Goal: Ask a question

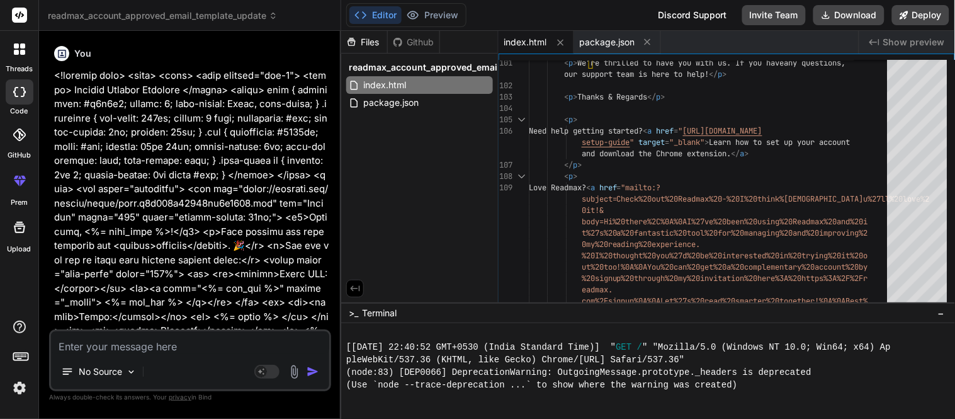
scroll to position [7981, 0]
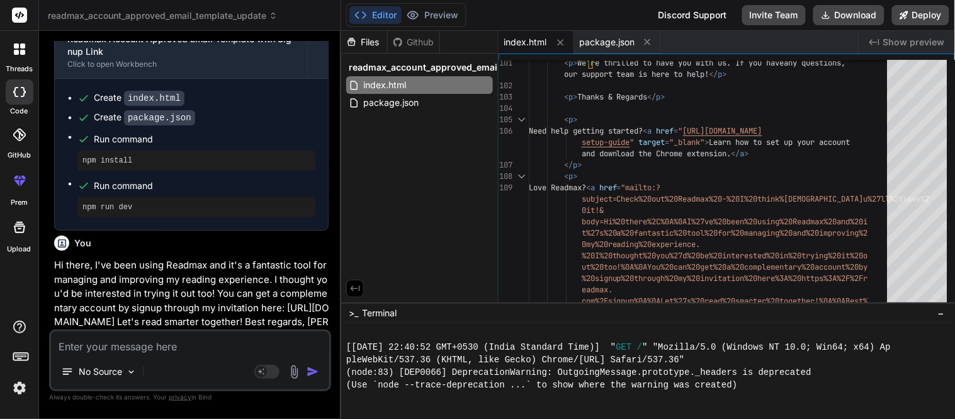
click at [15, 47] on icon at bounding box center [16, 45] width 5 height 5
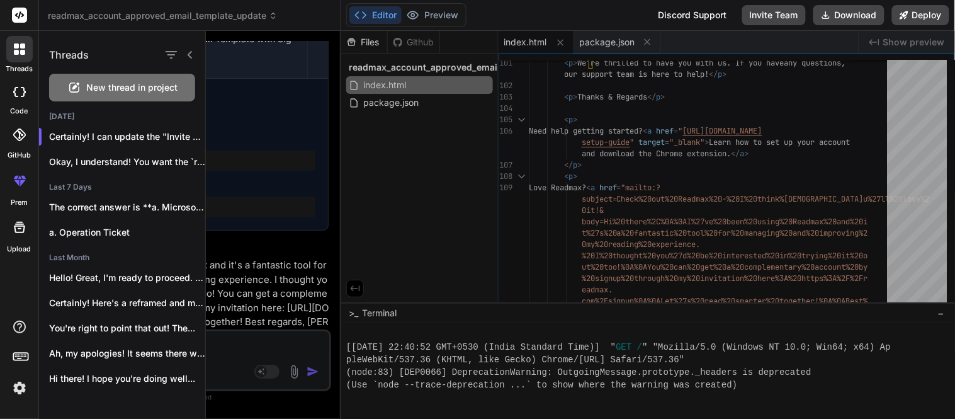
click at [110, 82] on span "New thread in project" at bounding box center [132, 87] width 91 height 13
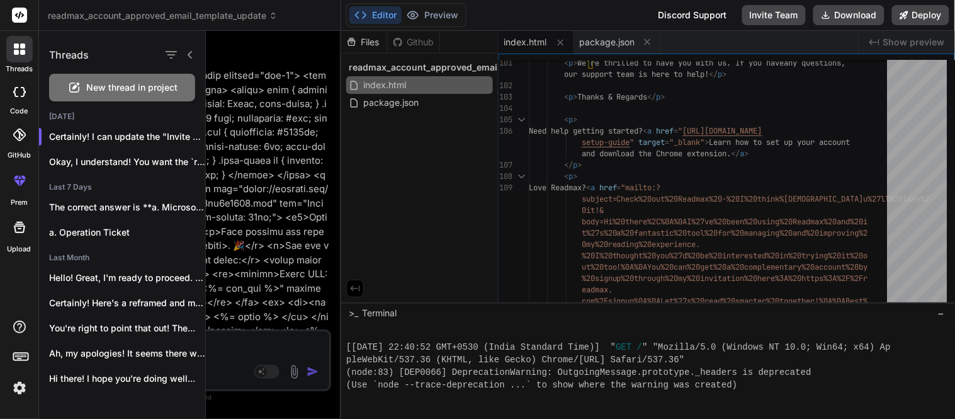
type textarea "x"
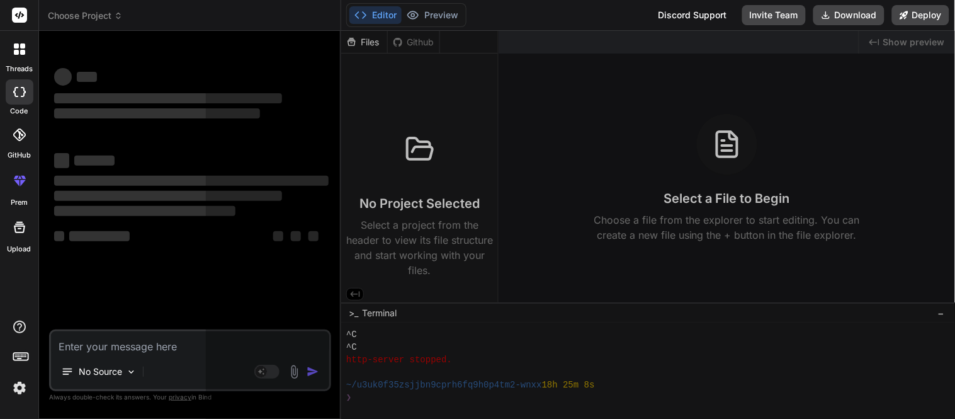
scroll to position [8044, 0]
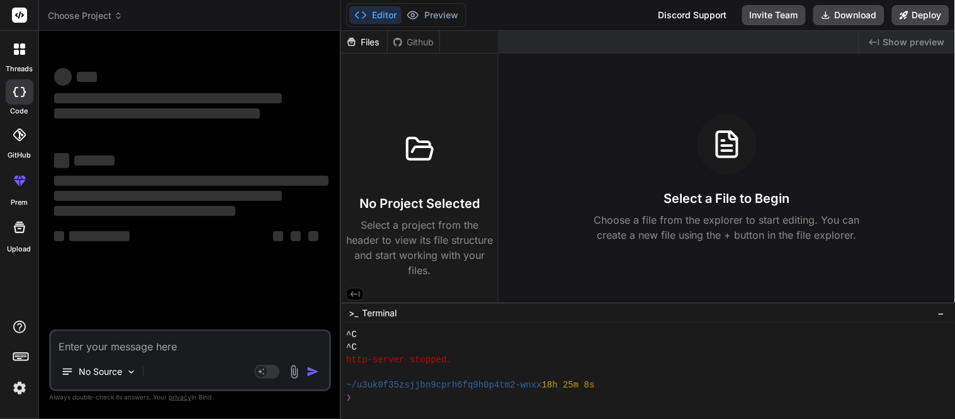
click at [86, 343] on textarea at bounding box center [190, 342] width 278 height 23
paste textarea "function calcAge(birthYear){ const age = [DEMOGRAPHIC_DATA] - birthYear; functi…"
type textarea "function calcAge(birthYear){ const age = [DEMOGRAPHIC_DATA] - birthYear; functi…"
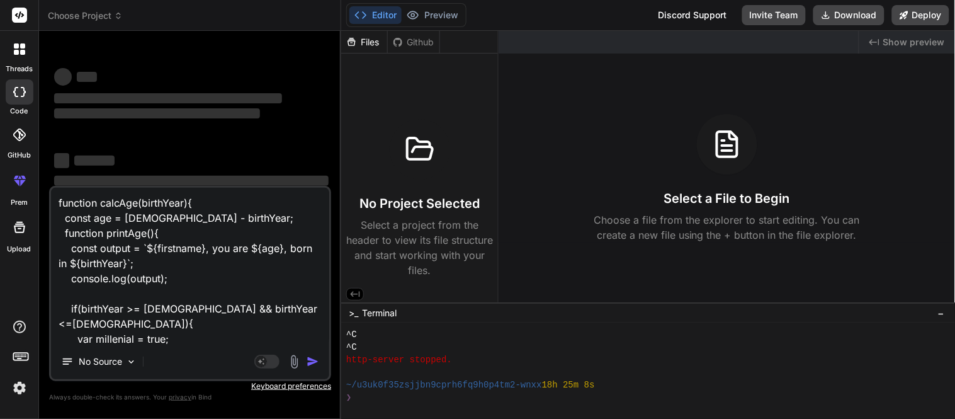
scroll to position [288, 0]
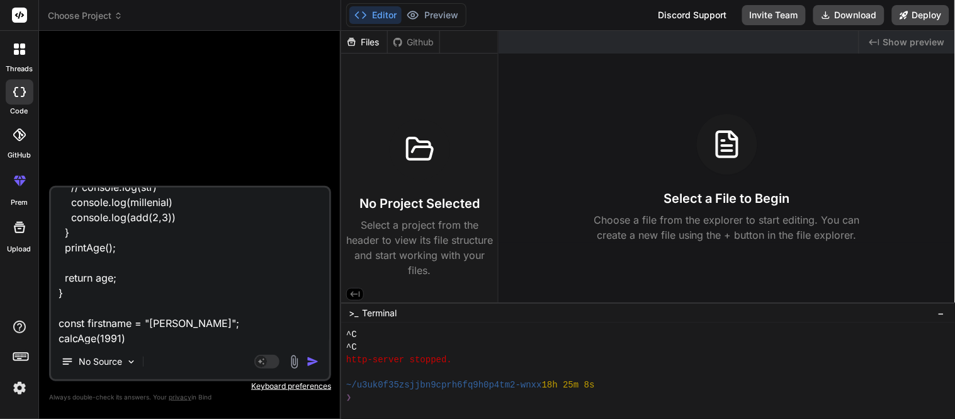
type textarea "x"
type textarea "function calcAge(birthYear){ const age = [DEMOGRAPHIC_DATA] - birthYear; functi…"
type textarea "x"
type textarea "function calcAge(birthYear){ const age = [DEMOGRAPHIC_DATA] - birthYear; functi…"
type textarea "x"
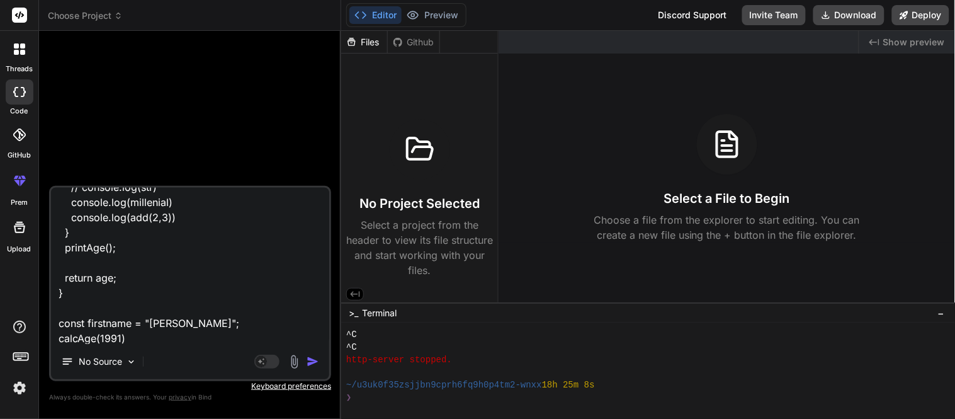
scroll to position [318, 0]
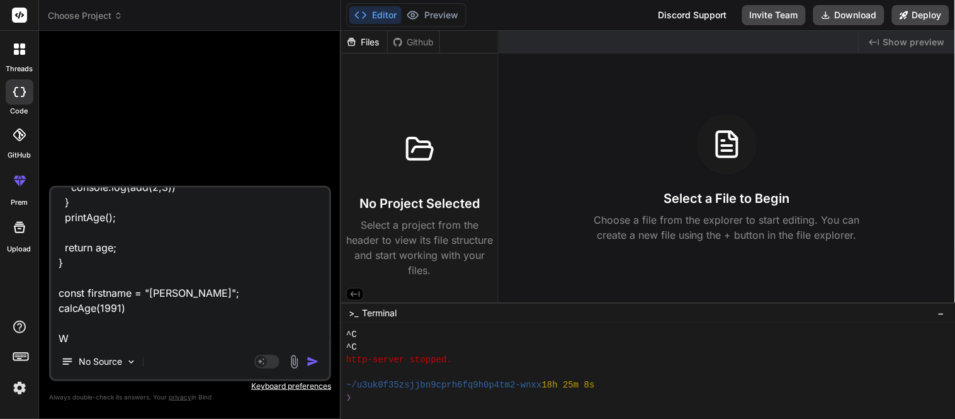
type textarea "function calcAge(birthYear){ const age = [DEMOGRAPHIC_DATA] - birthYear; functi…"
type textarea "x"
type textarea "function calcAge(birthYear){ const age = [DEMOGRAPHIC_DATA] - birthYear; functi…"
type textarea "x"
type textarea "function calcAge(birthYear){ const age = [DEMOGRAPHIC_DATA] - birthYear; functi…"
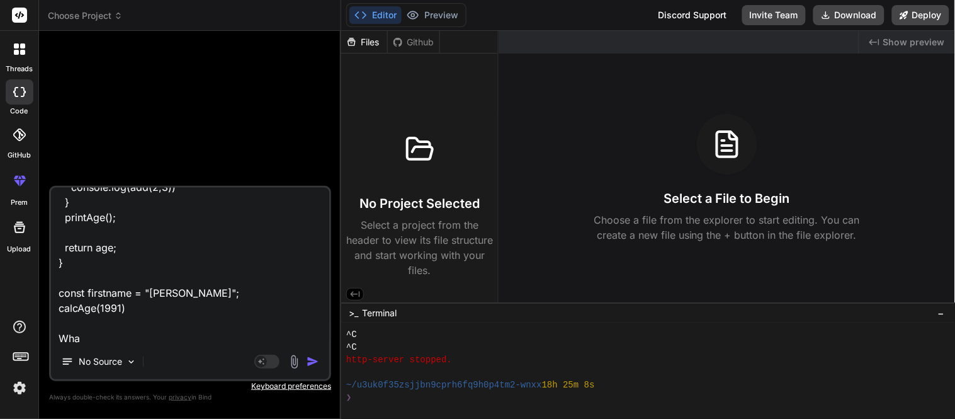
type textarea "x"
type textarea "function calcAge(birthYear){ const age = [DEMOGRAPHIC_DATA] - birthYear; functi…"
type textarea "x"
type textarea "function calcAge(birthYear){ const age = [DEMOGRAPHIC_DATA] - birthYear; functi…"
type textarea "x"
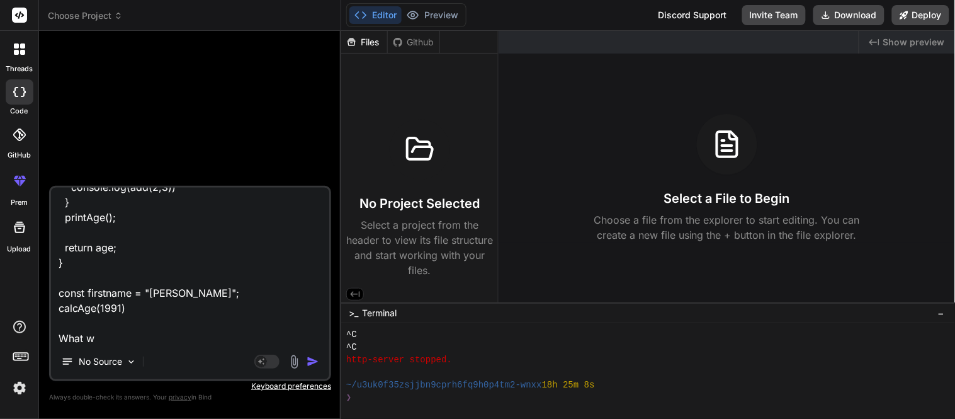
type textarea "function calcAge(birthYear){ const age = [DEMOGRAPHIC_DATA] - birthYear; functi…"
type textarea "x"
type textarea "function calcAge(birthYear){ const age = [DEMOGRAPHIC_DATA] - birthYear; functi…"
type textarea "x"
type textarea "function calcAge(birthYear){ const age = [DEMOGRAPHIC_DATA] - birthYear; functi…"
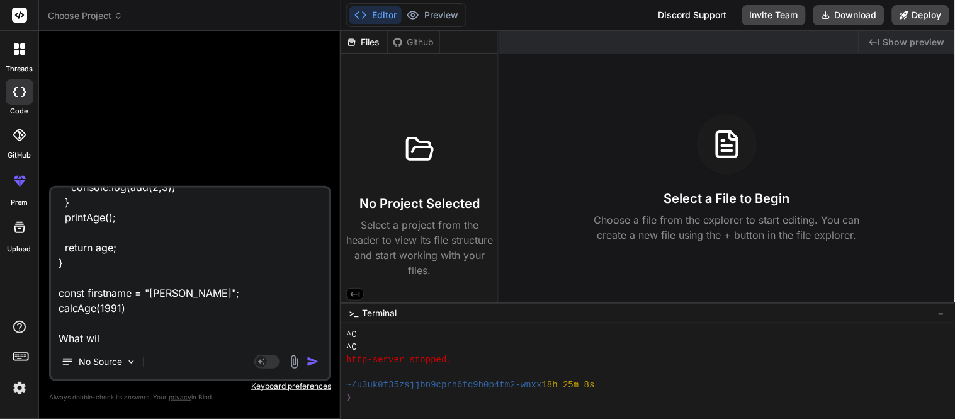
type textarea "x"
type textarea "function calcAge(birthYear){ const age = [DEMOGRAPHIC_DATA] - birthYear; functi…"
type textarea "x"
type textarea "function calcAge(birthYear){ const age = [DEMOGRAPHIC_DATA] - birthYear; functi…"
type textarea "x"
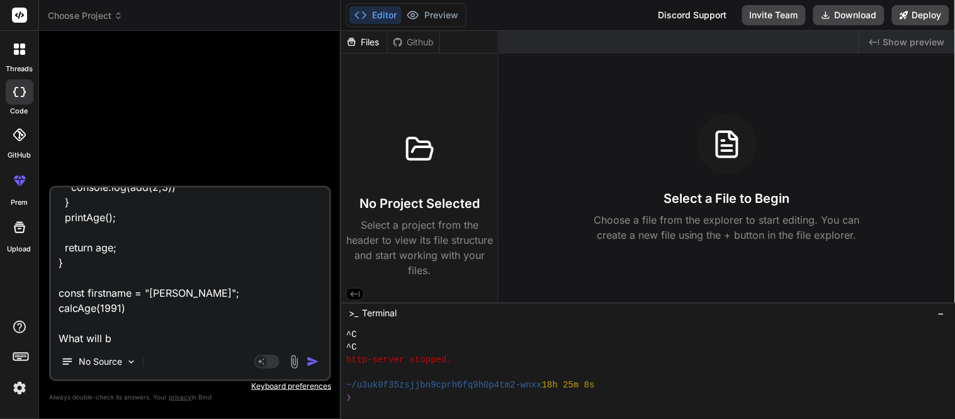
type textarea "function calcAge(birthYear){ const age = [DEMOGRAPHIC_DATA] - birthYear; functi…"
type textarea "x"
type textarea "function calcAge(birthYear){ const age = [DEMOGRAPHIC_DATA] - birthYear; functi…"
type textarea "x"
type textarea "function calcAge(birthYear){ const age = [DEMOGRAPHIC_DATA] - birthYear; functi…"
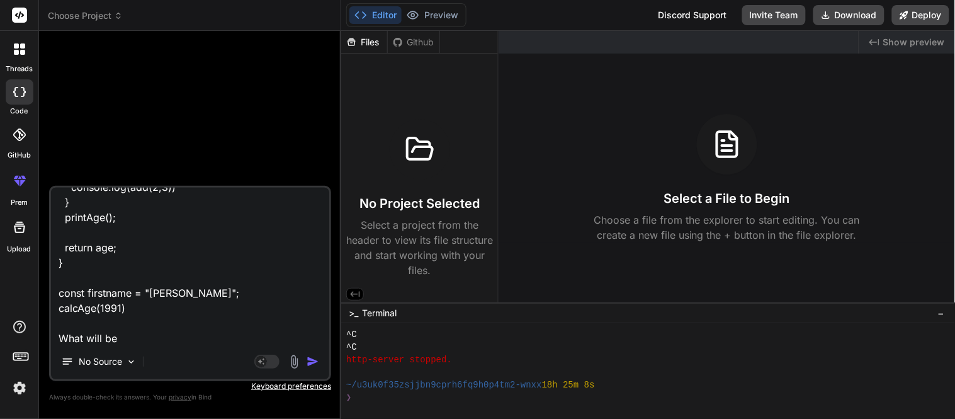
type textarea "x"
type textarea "function calcAge(birthYear){ const age = [DEMOGRAPHIC_DATA] - birthYear; functi…"
type textarea "x"
type textarea "function calcAge(birthYear){ const age = [DEMOGRAPHIC_DATA] - birthYear; functi…"
type textarea "x"
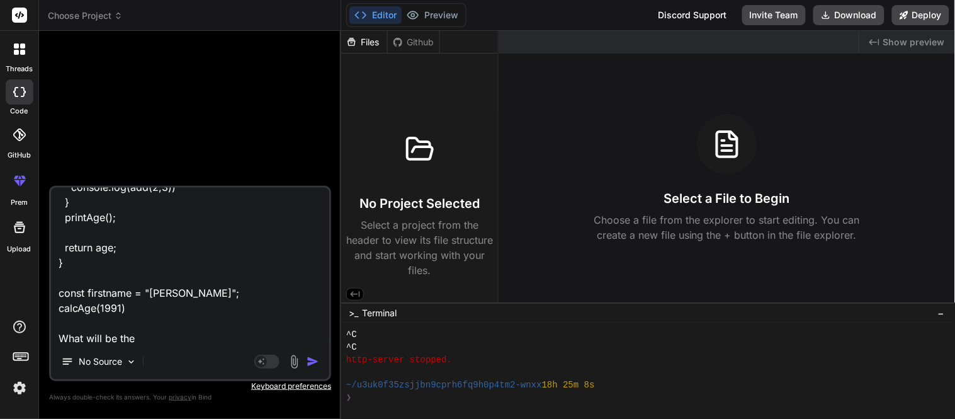
type textarea "function calcAge(birthYear){ const age = [DEMOGRAPHIC_DATA] - birthYear; functi…"
type textarea "x"
type textarea "function calcAge(birthYear){ const age = [DEMOGRAPHIC_DATA] - birthYear; functi…"
type textarea "x"
type textarea "function calcAge(birthYear){ const age = [DEMOGRAPHIC_DATA] - birthYear; functi…"
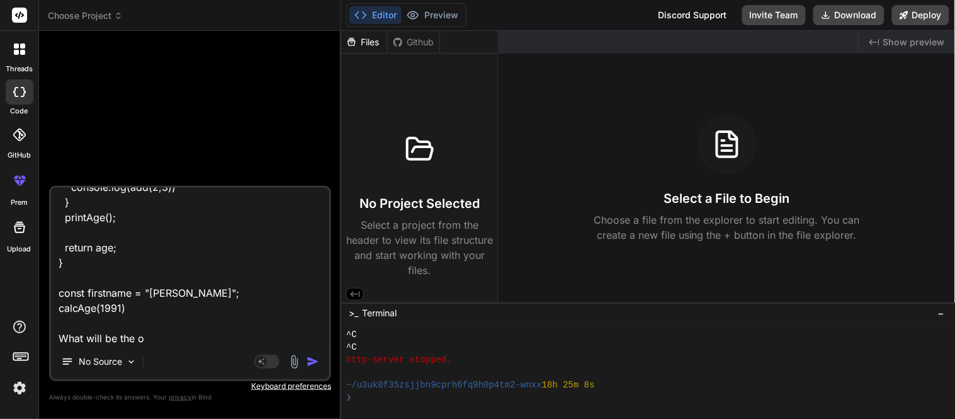
type textarea "x"
type textarea "function calcAge(birthYear){ const age = [DEMOGRAPHIC_DATA] - birthYear; functi…"
type textarea "x"
type textarea "function calcAge(birthYear){ const age = [DEMOGRAPHIC_DATA] - birthYear; functi…"
type textarea "x"
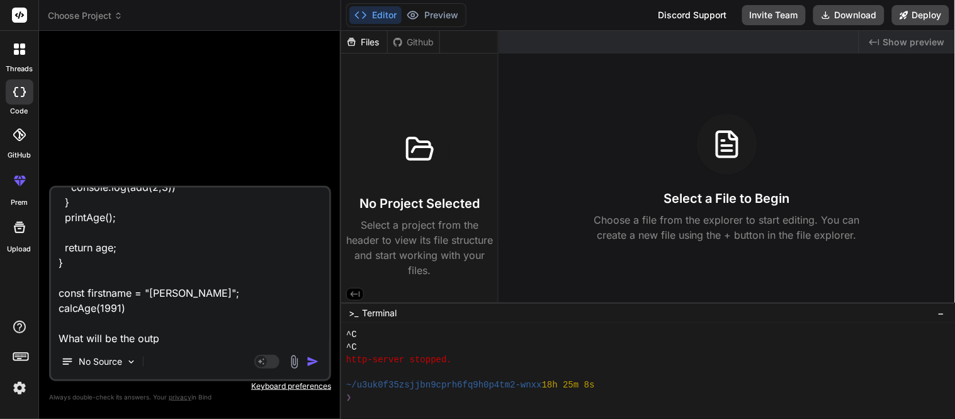
type textarea "function calcAge(birthYear){ const age = [DEMOGRAPHIC_DATA] - birthYear; functi…"
type textarea "x"
type textarea "function calcAge(birthYear){ const age = [DEMOGRAPHIC_DATA] - birthYear; functi…"
type textarea "x"
type textarea "function calcAge(birthYear){ const age = [DEMOGRAPHIC_DATA] - birthYear; functi…"
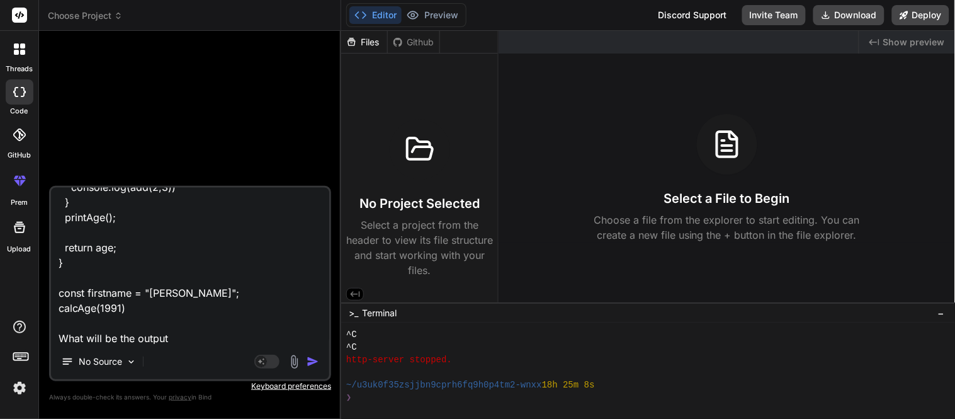
type textarea "x"
type textarea "function calcAge(birthYear){ const age = [DEMOGRAPHIC_DATA] - birthYear; functi…"
type textarea "x"
type textarea "function calcAge(birthYear){ const age = [DEMOGRAPHIC_DATA] - birthYear; functi…"
type textarea "x"
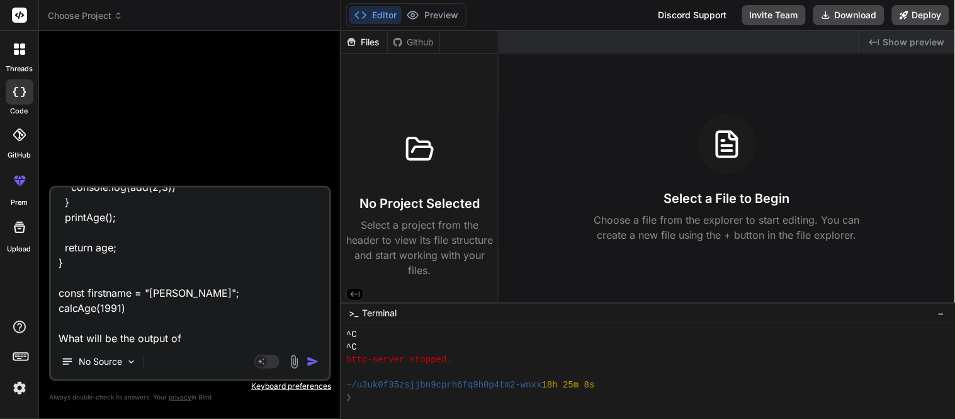
type textarea "function calcAge(birthYear){ const age = [DEMOGRAPHIC_DATA] - birthYear; functi…"
type textarea "x"
type textarea "function calcAge(birthYear){ const age = [DEMOGRAPHIC_DATA] - birthYear; functi…"
type textarea "x"
type textarea "function calcAge(birthYear){ const age = [DEMOGRAPHIC_DATA] - birthYear; functi…"
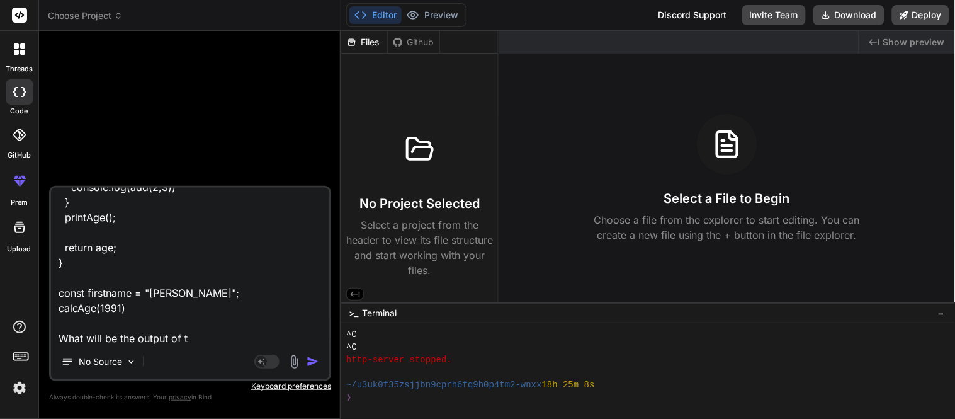
type textarea "x"
type textarea "function calcAge(birthYear){ const age = [DEMOGRAPHIC_DATA] - birthYear; functi…"
type textarea "x"
type textarea "function calcAge(birthYear){ const age = [DEMOGRAPHIC_DATA] - birthYear; functi…"
type textarea "x"
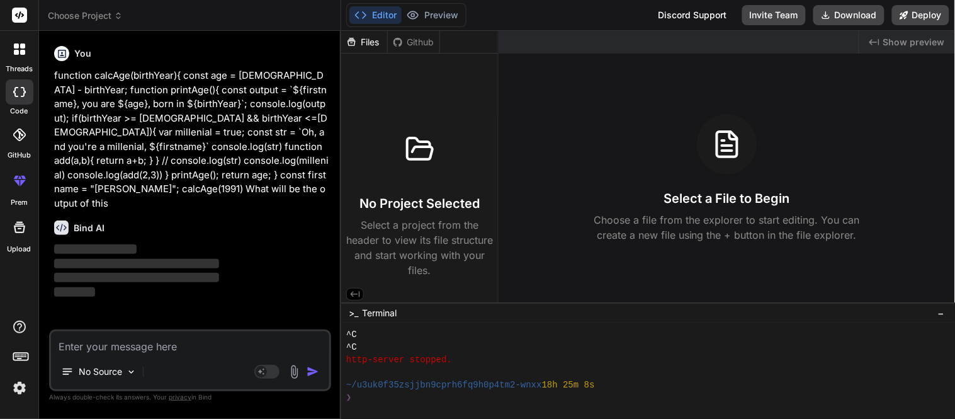
scroll to position [0, 0]
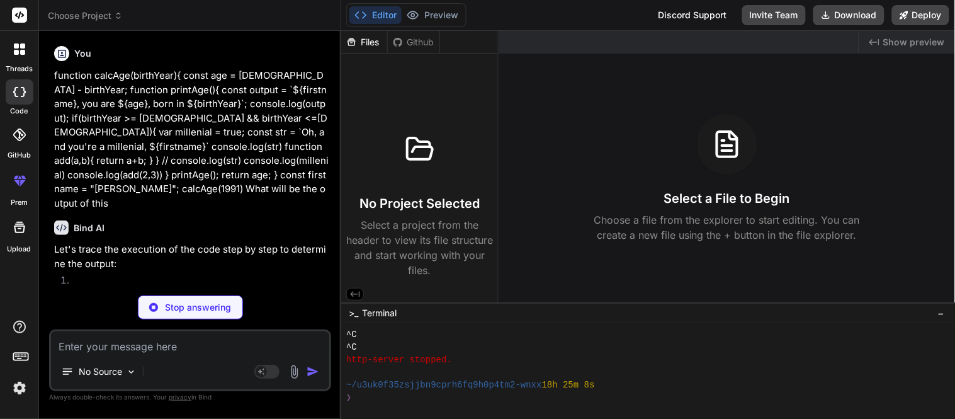
type textarea "x"
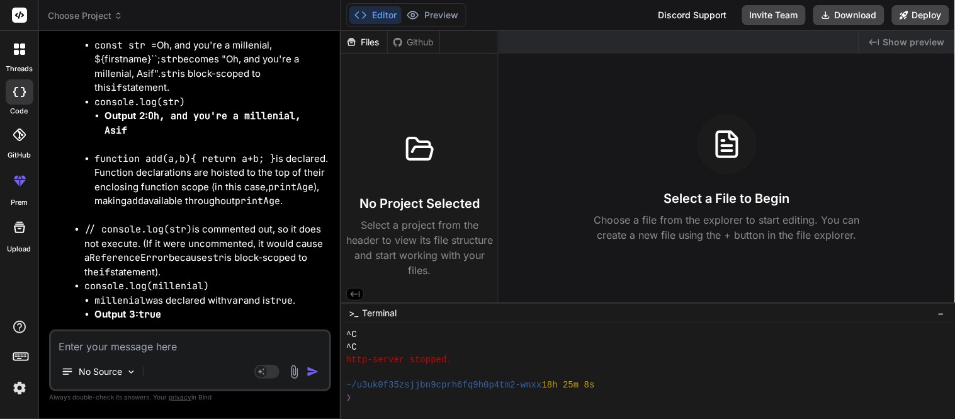
scroll to position [839, 0]
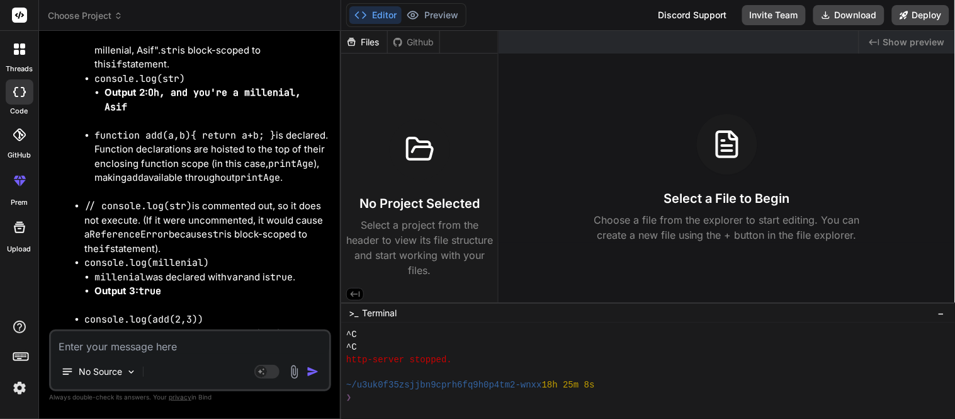
click at [101, 349] on textarea at bounding box center [190, 342] width 278 height 23
type textarea "i"
type textarea "x"
type textarea "b"
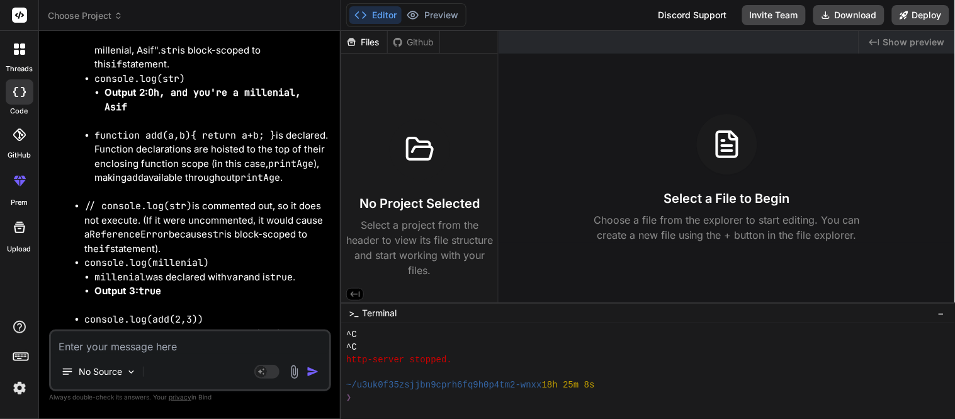
type textarea "x"
type textarea "bu"
type textarea "x"
type textarea "but"
type textarea "x"
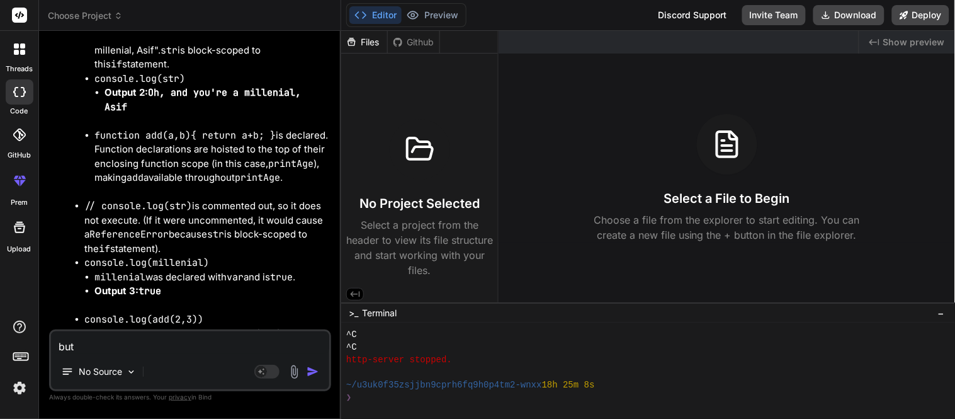
type textarea "but"
type textarea "x"
type textarea "but i"
type textarea "x"
type textarea "but i"
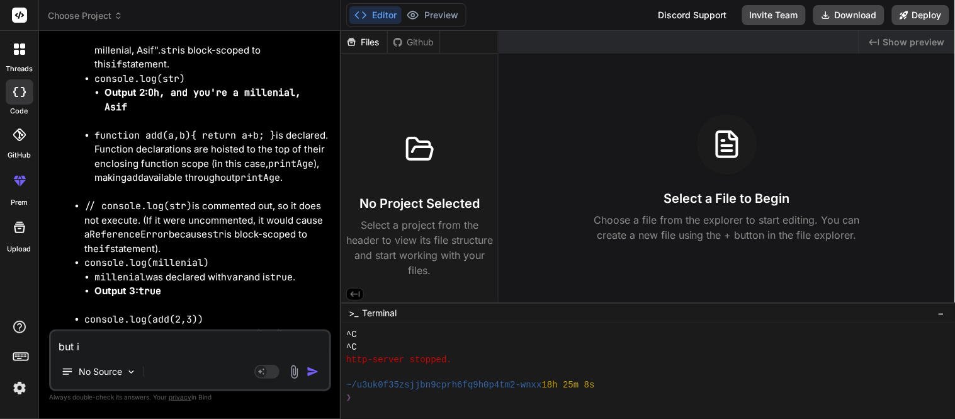
type textarea "x"
type textarea "but i l"
type textarea "x"
type textarea "but i le"
type textarea "x"
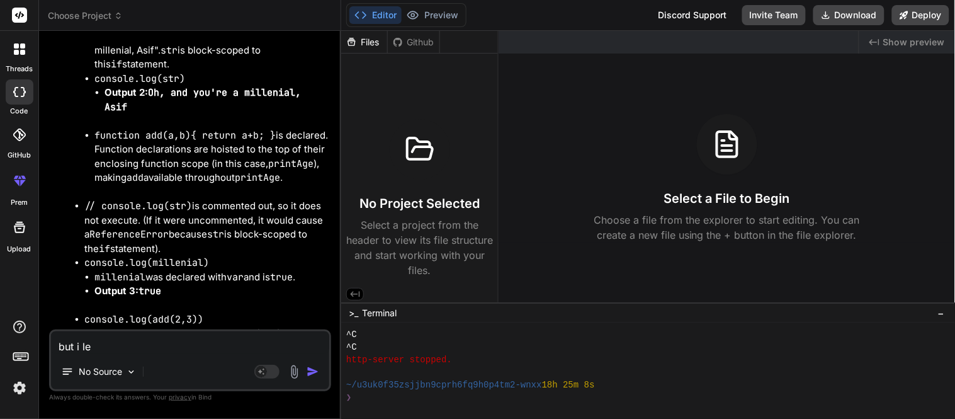
type textarea "but i lew"
type textarea "x"
type textarea "but i le"
type textarea "x"
type textarea "but i lew"
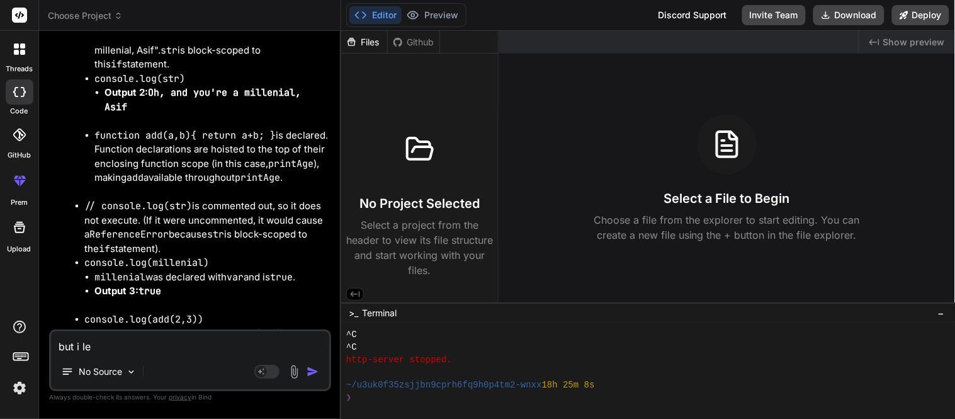
type textarea "x"
type textarea "but i lewa"
type textarea "x"
type textarea "but i lew"
type textarea "x"
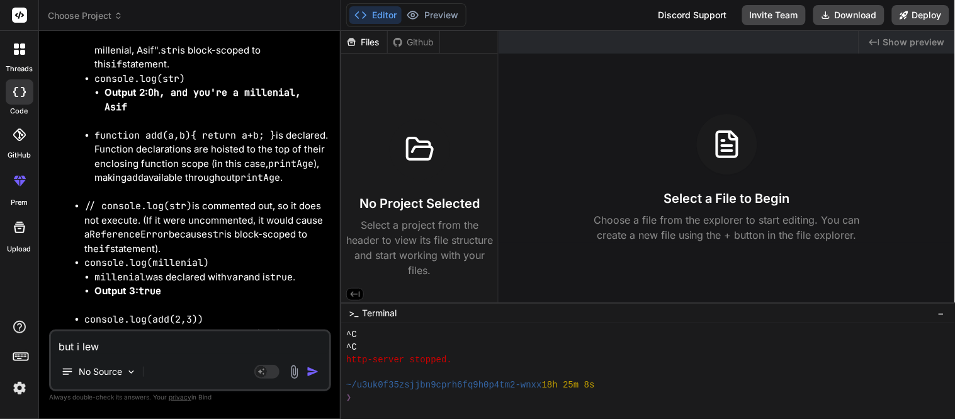
type textarea "but i le"
type textarea "x"
type textarea "but i l"
type textarea "x"
type textarea "but i le"
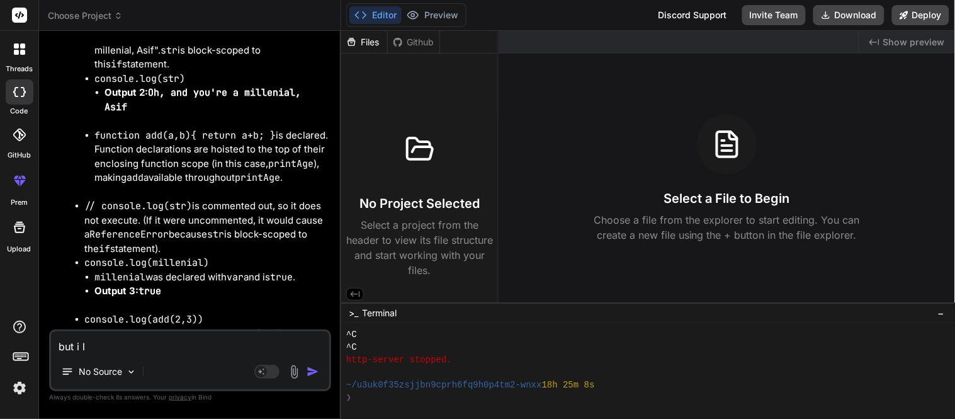
type textarea "x"
type textarea "but i lea"
type textarea "x"
type textarea "but i [PERSON_NAME]"
type textarea "x"
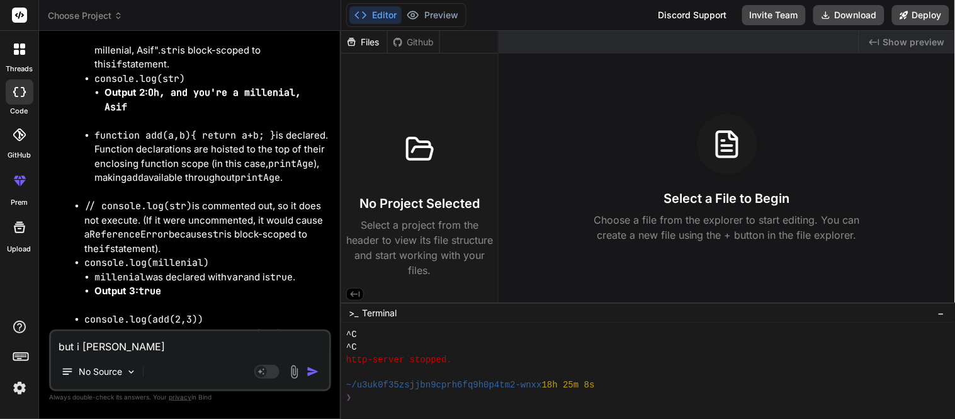
type textarea "but i learn"
type textarea "x"
type textarea "but i learne"
type textarea "x"
type textarea "but i learned"
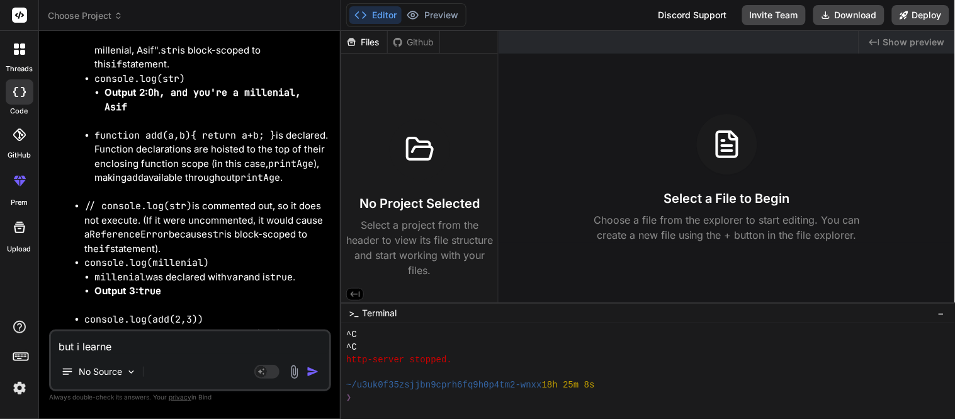
type textarea "x"
type textarea "but i learned"
type textarea "x"
type textarea "but i learned f"
type textarea "x"
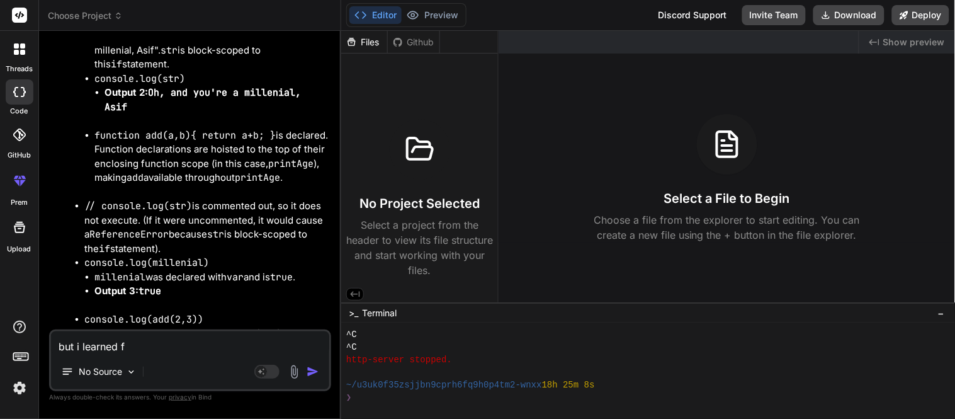
type textarea "but i learned fu"
type textarea "x"
type textarea "but i learned fun"
type textarea "x"
type textarea "but i learned func"
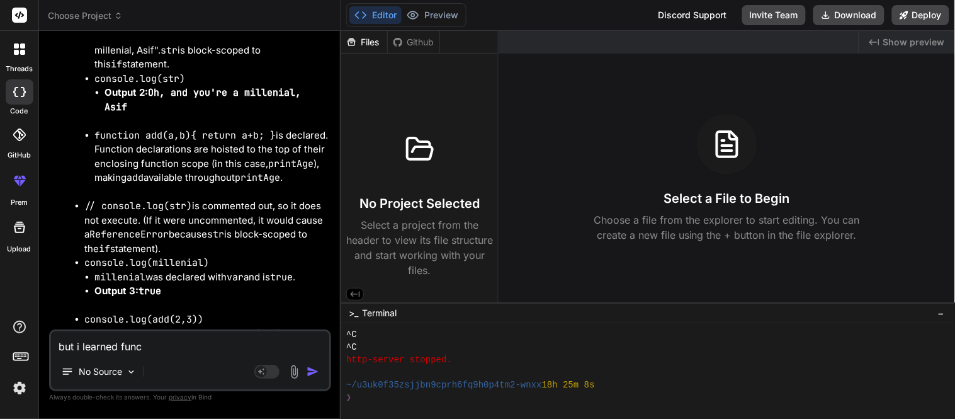
type textarea "x"
type textarea "but i learned funct"
type textarea "x"
type textarea "but i learned functo"
type textarea "x"
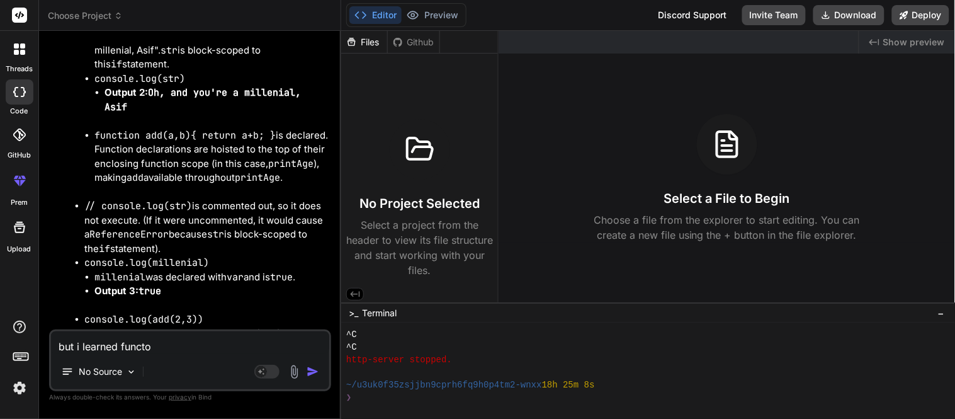
type textarea "but i learned functon"
type textarea "x"
type textarea "but i learned functon"
type textarea "x"
type textarea "but i learned functon o"
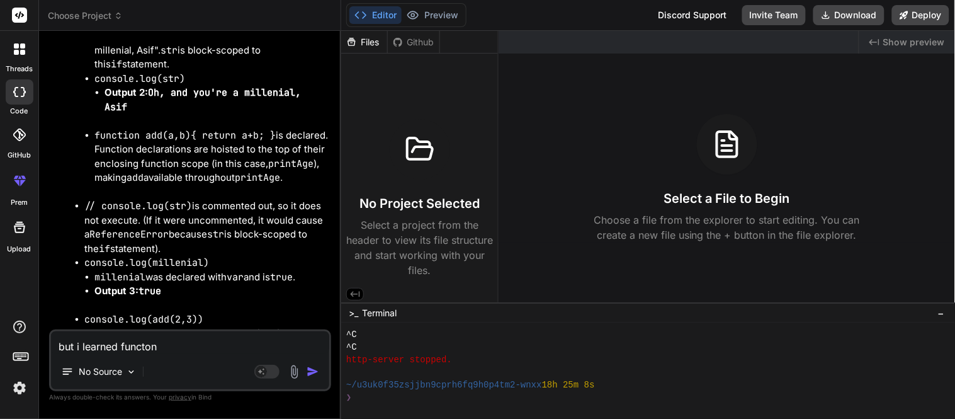
type textarea "x"
type textarea "but i learned functon"
type textarea "x"
type textarea "but i learned functon a"
type textarea "x"
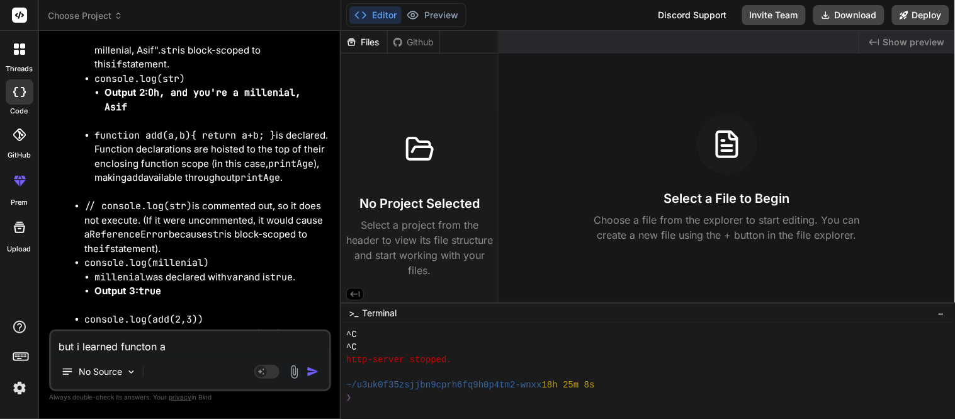
type textarea "but i learned functon ar"
type textarea "x"
type textarea "but i learned functon are"
type textarea "x"
type textarea "but i learned functon are"
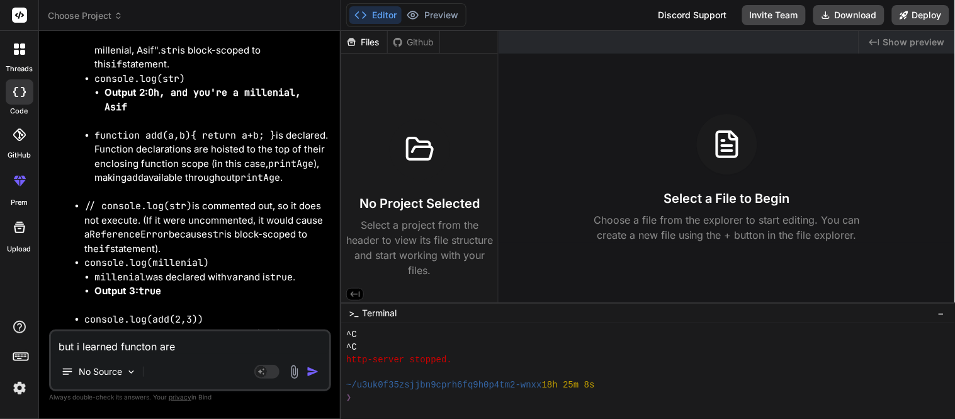
type textarea "x"
type textarea "but i learned functon are b"
type textarea "x"
type textarea "but i learned functon are bl"
type textarea "x"
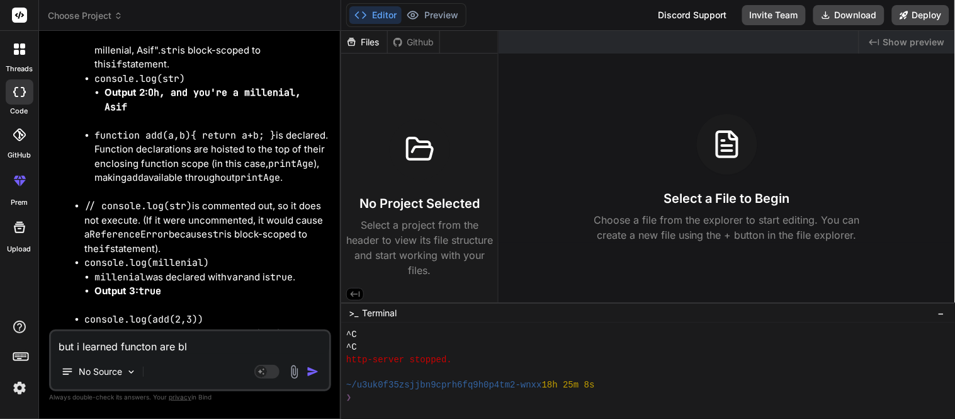
type textarea "but i learned functon are bli"
type textarea "x"
type textarea "but i learned functon are blic"
type textarea "x"
type textarea "but i learned functon are blick"
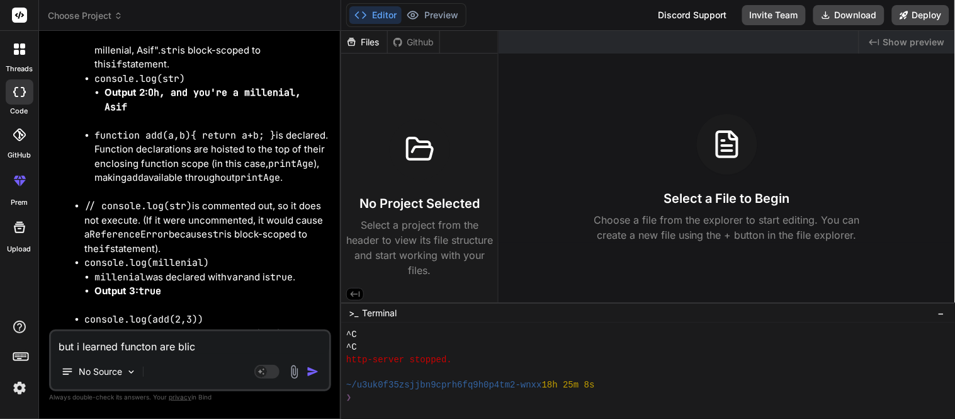
type textarea "x"
type textarea "but i learned functon are blic"
type textarea "x"
type textarea "but i learned functon are bli"
type textarea "x"
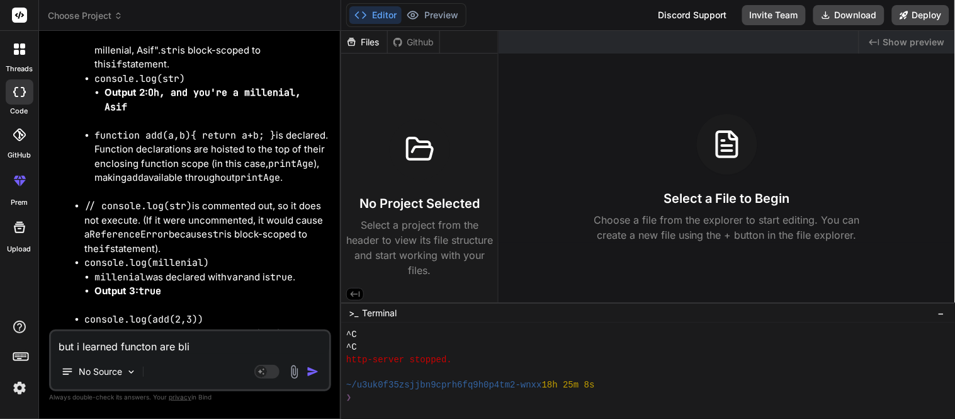
type textarea "but i learned functon are bl"
type textarea "x"
type textarea "but i learned functon are blo"
type textarea "x"
type textarea "but i learned functon are bloc"
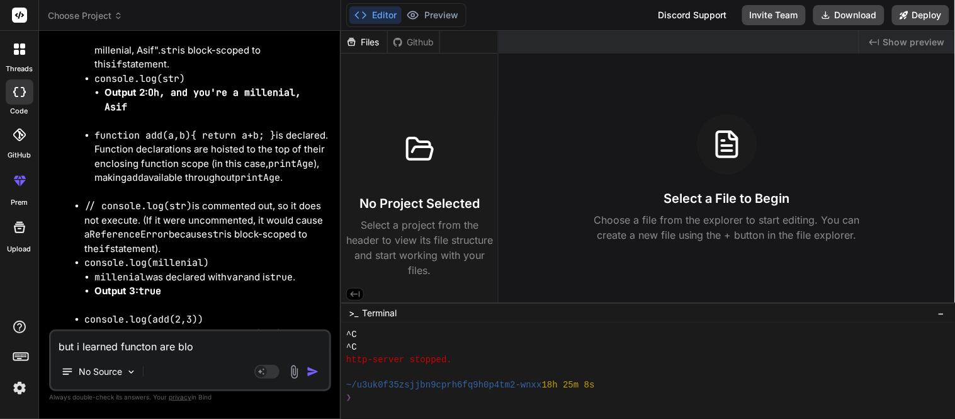
type textarea "x"
type textarea "but i learned functon are block"
type textarea "x"
type textarea "but i learned functon are block"
type textarea "x"
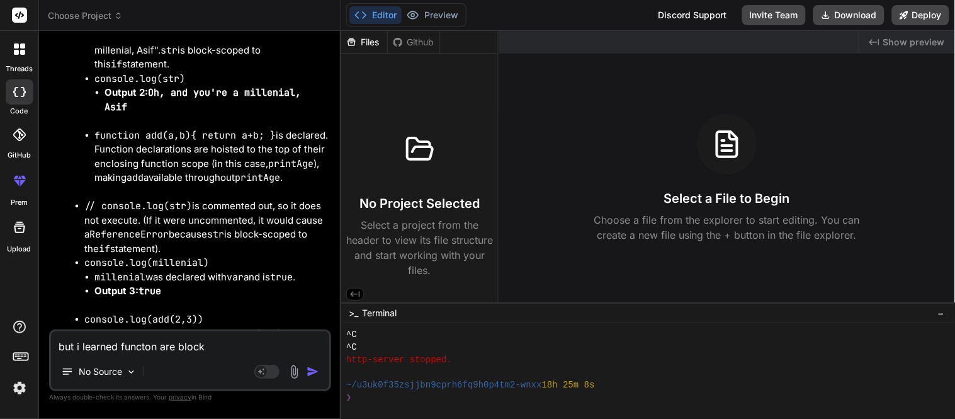
type textarea "but i learned functon are block s"
type textarea "x"
type textarea "but i learned functon are block sc"
type textarea "x"
type textarea "but i learned functon are block sco"
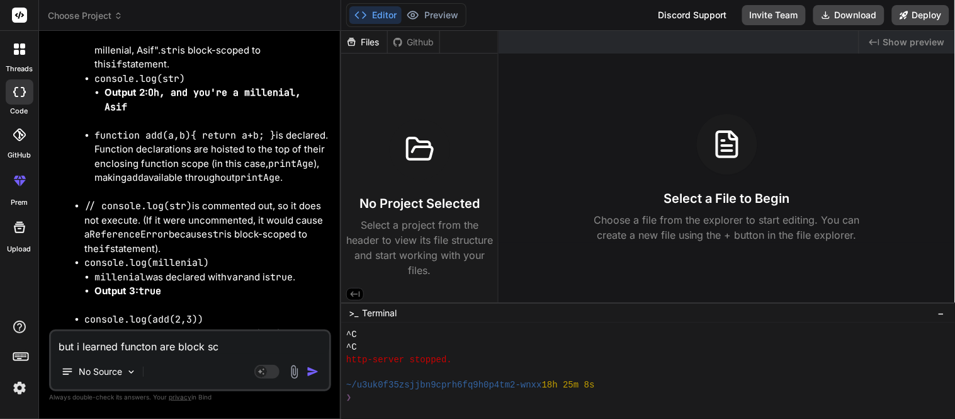
type textarea "x"
type textarea "but i learned functon are block scop"
type textarea "x"
type textarea "but i learned functon are block scope"
type textarea "x"
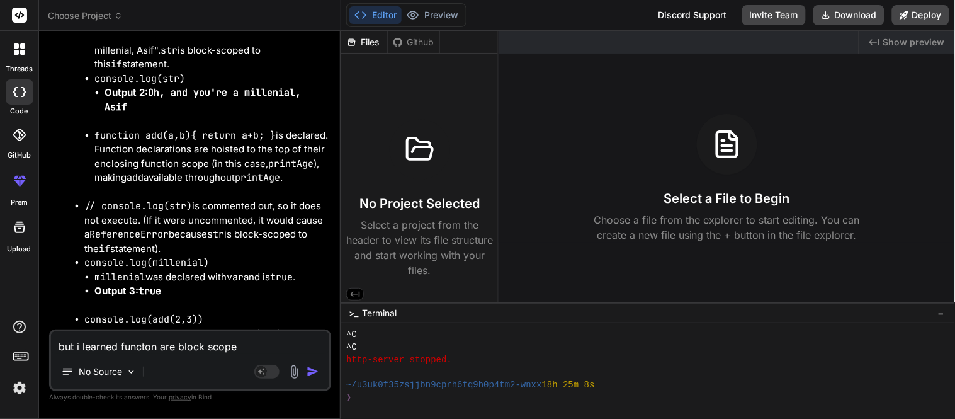
type textarea "but i learned functon are block scoped"
type textarea "x"
type textarea "but i learned functon are block scoped"
type textarea "x"
type textarea "but i learned functon are block scoped i"
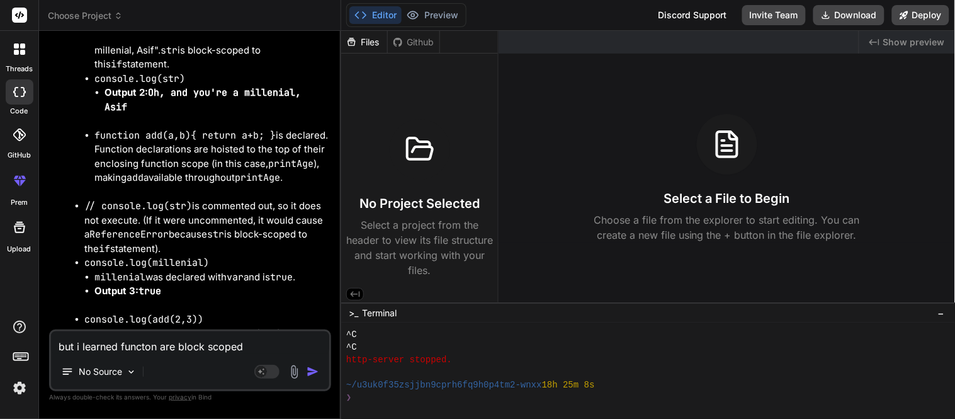
type textarea "x"
type textarea "but i learned functon are block scoped in"
type textarea "x"
type textarea "but i learned functon are block scoped in"
type textarea "x"
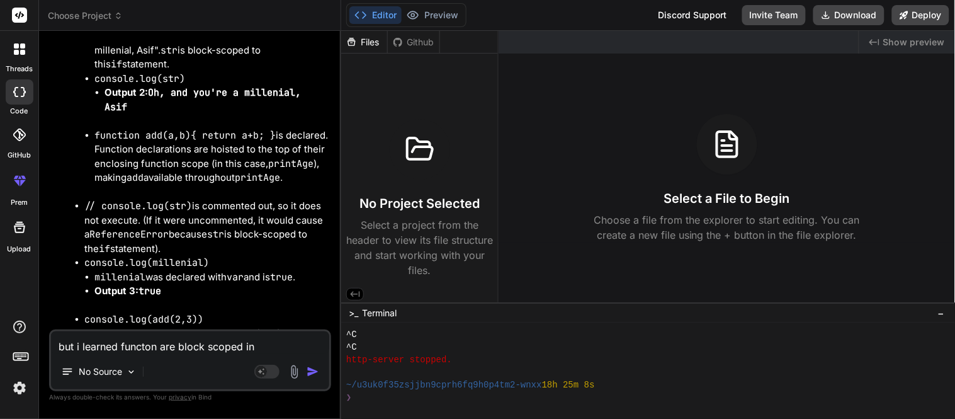
type textarea "but i learned functon are block scoped in e"
type textarea "x"
type textarea "but i learned functon are block scoped in es"
type textarea "x"
type textarea "but i learned functon are block scoped in es6"
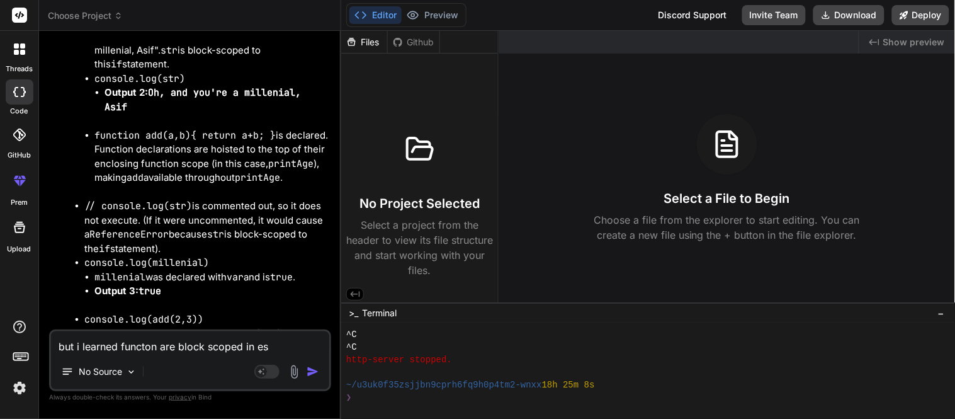
type textarea "x"
type textarea "but i learned functon are block scoped in es6"
type textarea "x"
type textarea "but i learned functon are block scoped in es6 b"
type textarea "x"
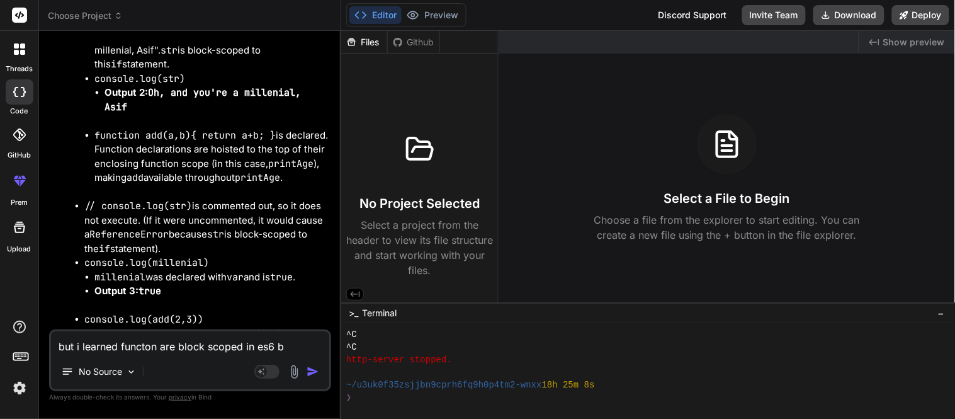
type textarea "but i learned functon are block scoped in es6 bn"
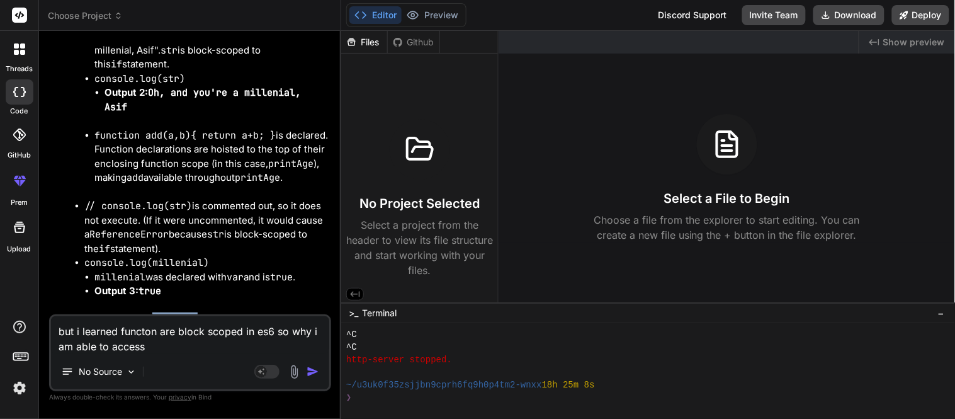
drag, startPoint x: 153, startPoint y: 260, endPoint x: 196, endPoint y: 260, distance: 42.8
click at [196, 313] on code "console.log(add(2,3))" at bounding box center [143, 319] width 119 height 13
copy code "add(2,3)"
click at [167, 347] on textarea "but i learned functon are block scoped in es6 so why i am able to access" at bounding box center [190, 335] width 278 height 38
paste textarea "add(2,3)"
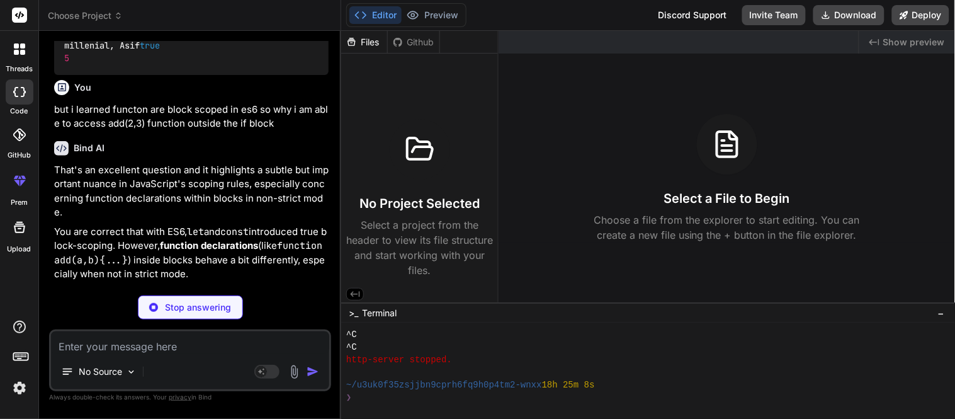
scroll to position [1381, 0]
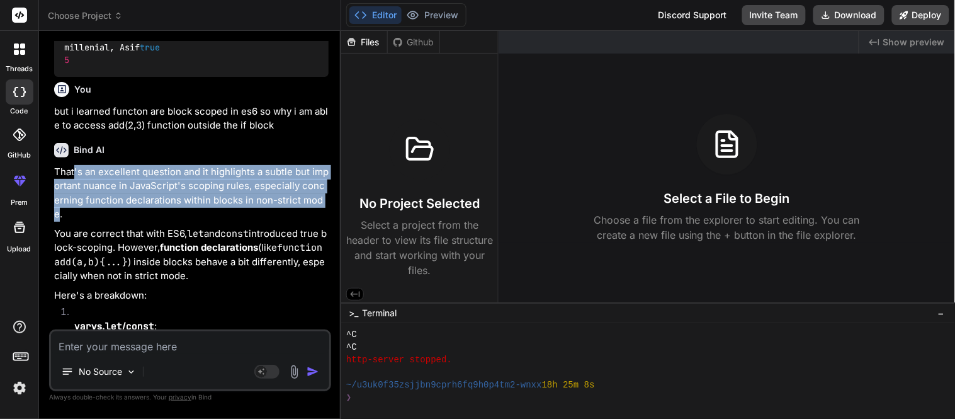
drag, startPoint x: 320, startPoint y: 170, endPoint x: 267, endPoint y: 118, distance: 74.3
click at [71, 165] on p "That's an excellent question and it highlights a subtle but important nuance in…" at bounding box center [191, 193] width 274 height 57
